Goal: Find specific page/section: Find specific page/section

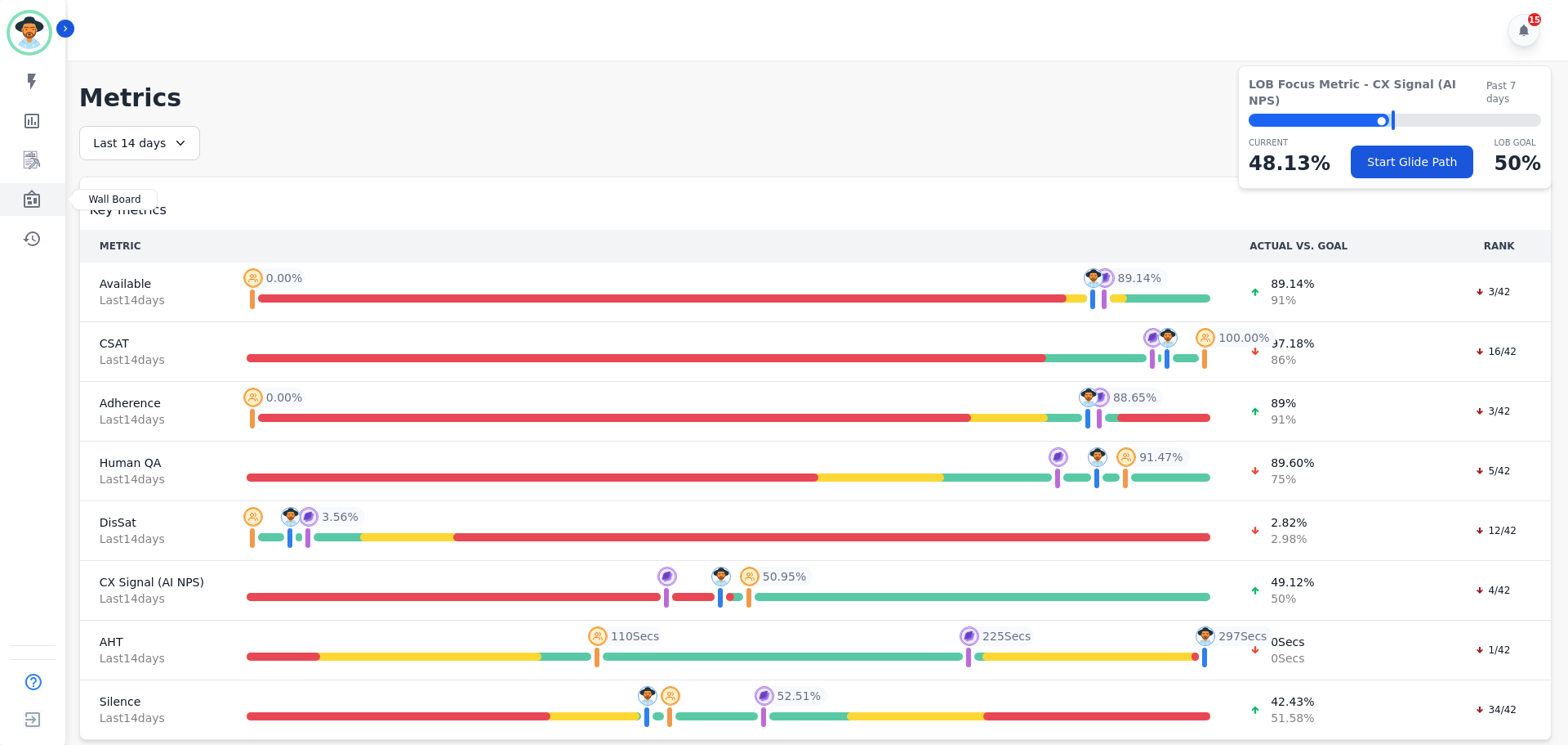
click at [35, 192] on icon "Sidebar" at bounding box center [32, 200] width 20 height 20
